Goal: Find specific page/section: Find specific page/section

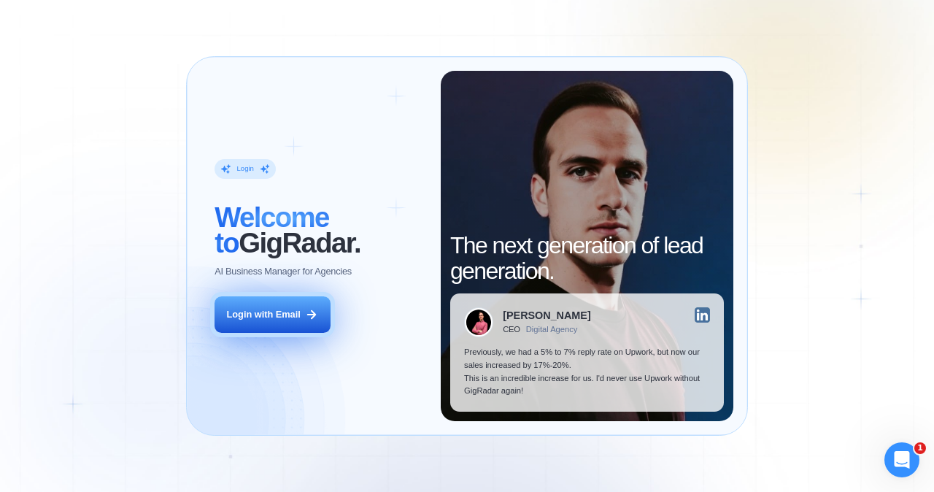
click at [279, 310] on div "Login with Email" at bounding box center [264, 314] width 74 height 13
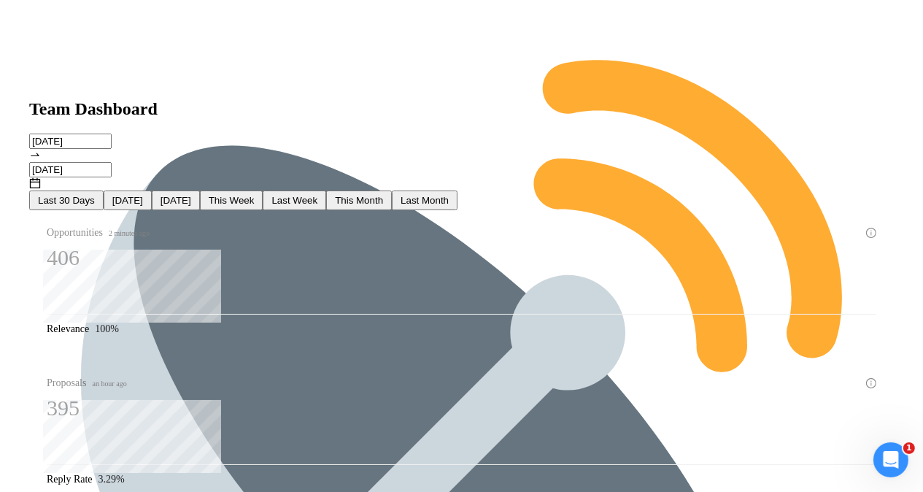
click at [112, 134] on input "[DATE]" at bounding box center [70, 141] width 82 height 15
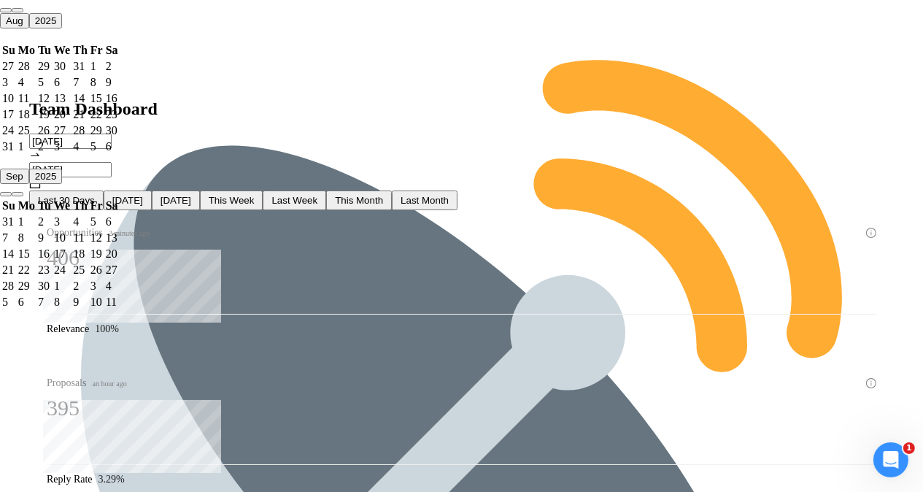
type input "2025-09-05"
click at [103, 215] on div "5" at bounding box center [96, 221] width 12 height 13
type input "2025-09-07"
click at [15, 89] on div "7" at bounding box center [8, 82] width 13 height 13
